Goal: Information Seeking & Learning: Learn about a topic

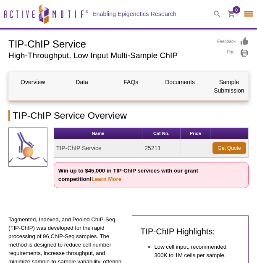
select select "[GEOGRAPHIC_DATA]"
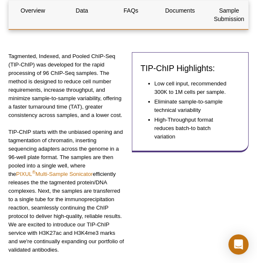
scroll to position [102, 0]
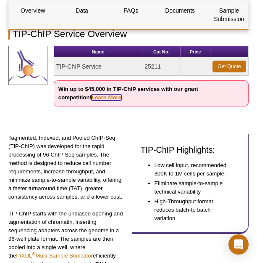
click at [92, 98] on link "Learn More" at bounding box center [107, 97] width 30 height 6
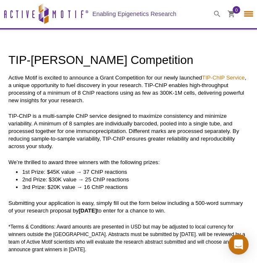
select select "[GEOGRAPHIC_DATA]"
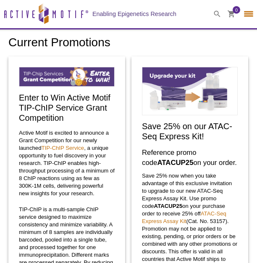
select select "[GEOGRAPHIC_DATA]"
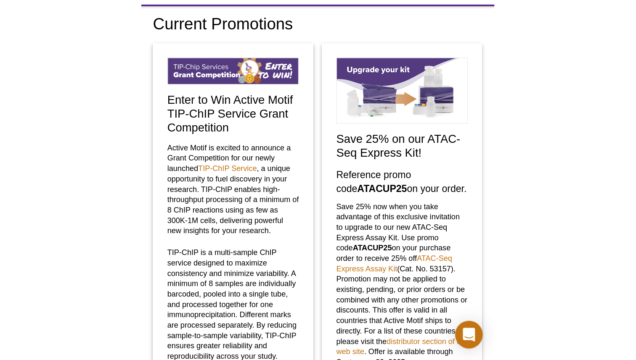
scroll to position [26, 0]
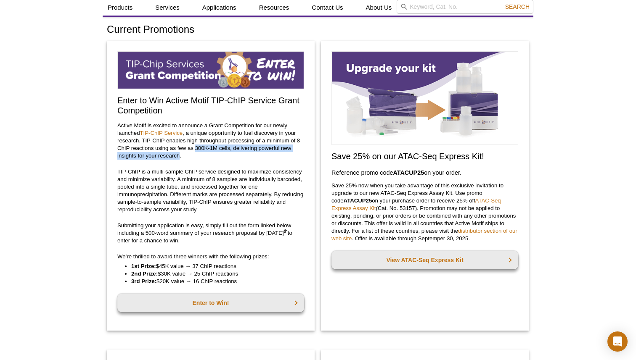
drag, startPoint x: 195, startPoint y: 149, endPoint x: 179, endPoint y: 156, distance: 18.1
click at [179, 156] on p "Active Motif is excited to announce a Grant Competition for our newly launched …" at bounding box center [210, 141] width 187 height 38
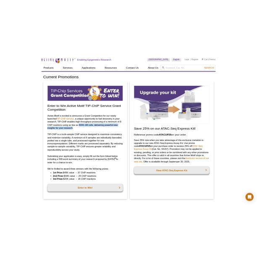
scroll to position [11, 0]
